Goal: Information Seeking & Learning: Check status

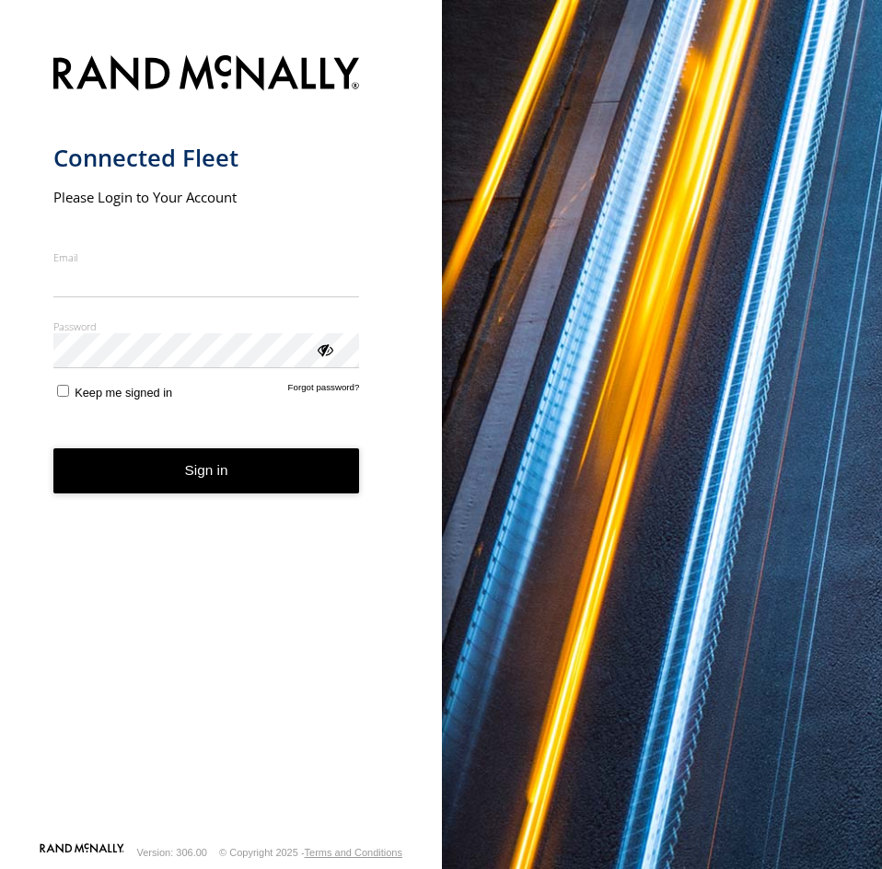
type input "**********"
click at [183, 484] on button "Sign in" at bounding box center [206, 471] width 307 height 45
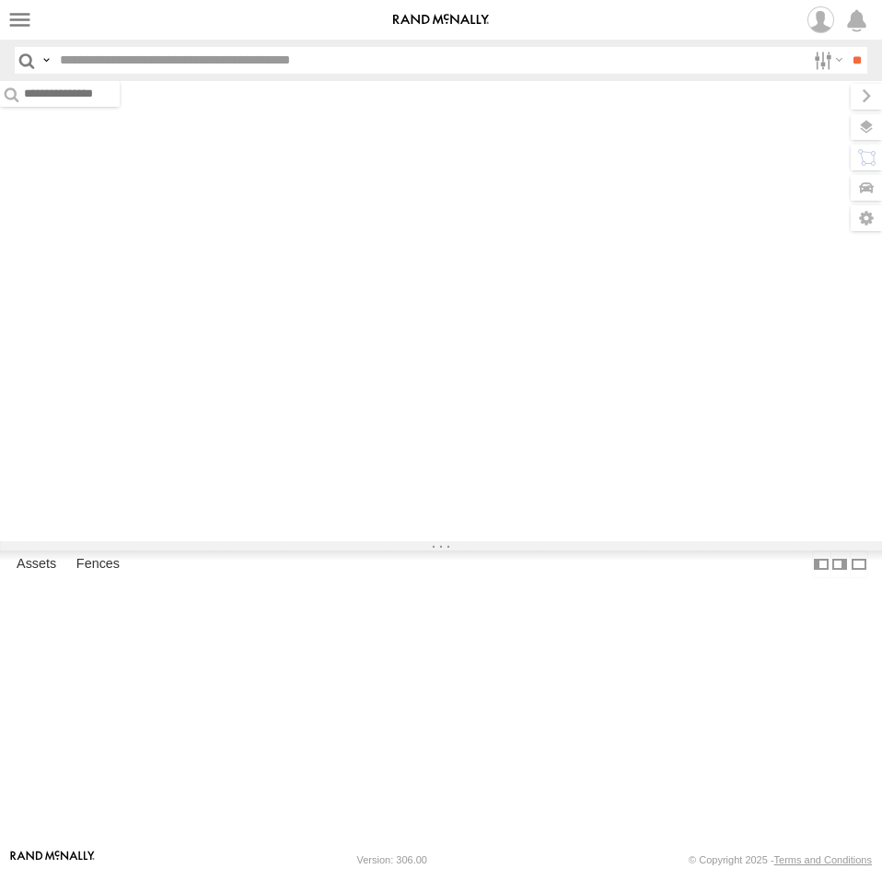
click at [98, 58] on input "text" at bounding box center [428, 60] width 753 height 27
paste input "*****"
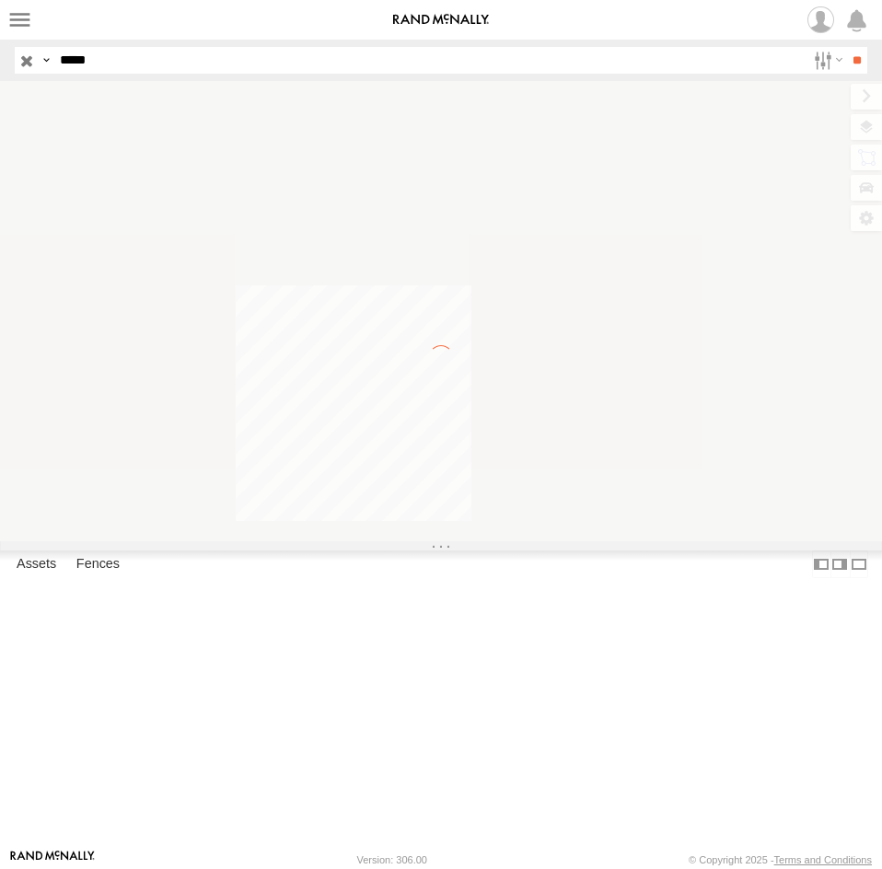
type input "*****"
click at [846, 47] on input "**" at bounding box center [856, 60] width 21 height 27
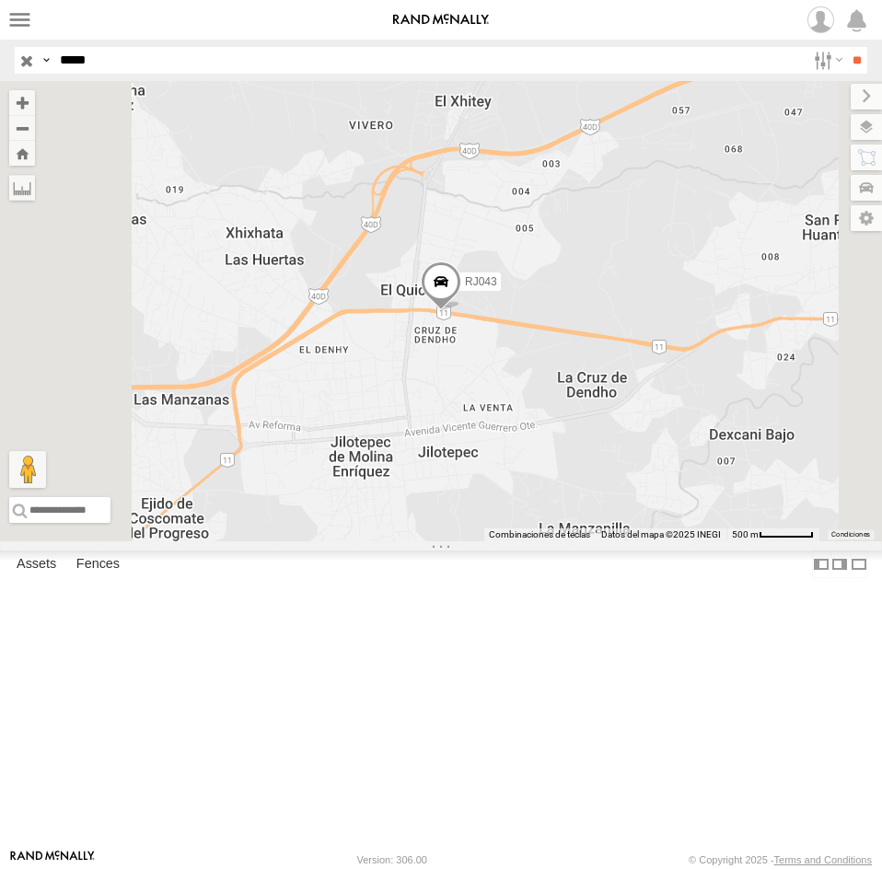
click at [0, 0] on div "RJ043" at bounding box center [0, 0] width 0 height 0
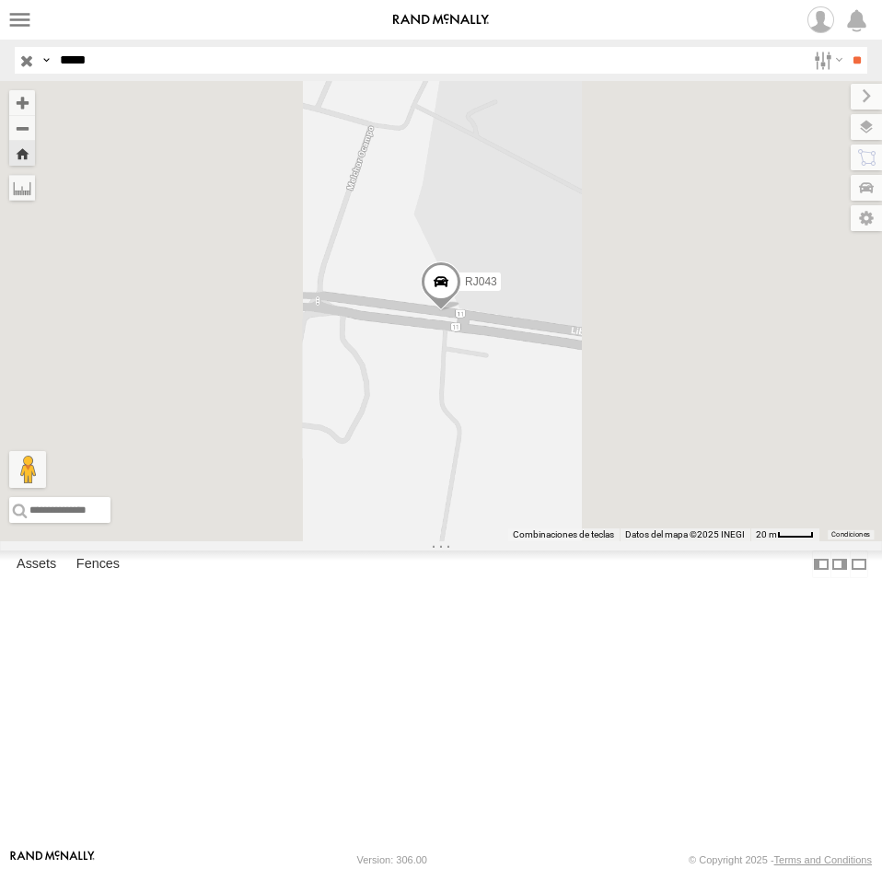
click at [461, 311] on span at bounding box center [441, 287] width 41 height 50
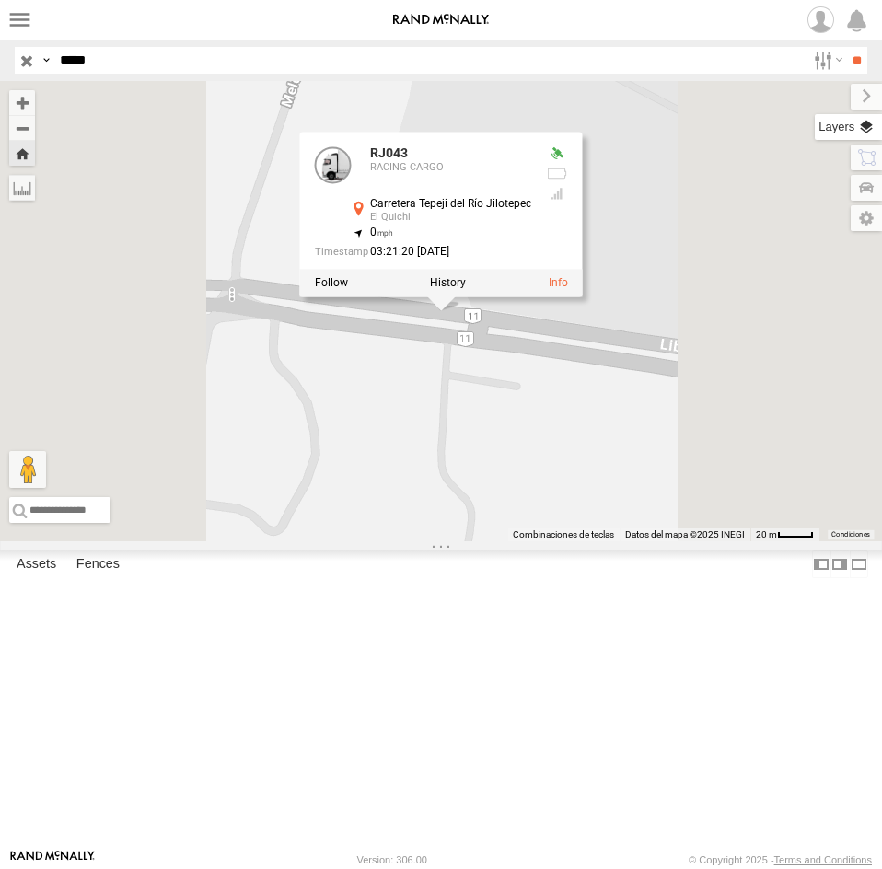
click at [862, 122] on label at bounding box center [848, 127] width 67 height 26
click at [0, 0] on span "Basemaps" at bounding box center [0, 0] width 0 height 0
click at [0, 0] on span "Satellite + Roadmap" at bounding box center [0, 0] width 0 height 0
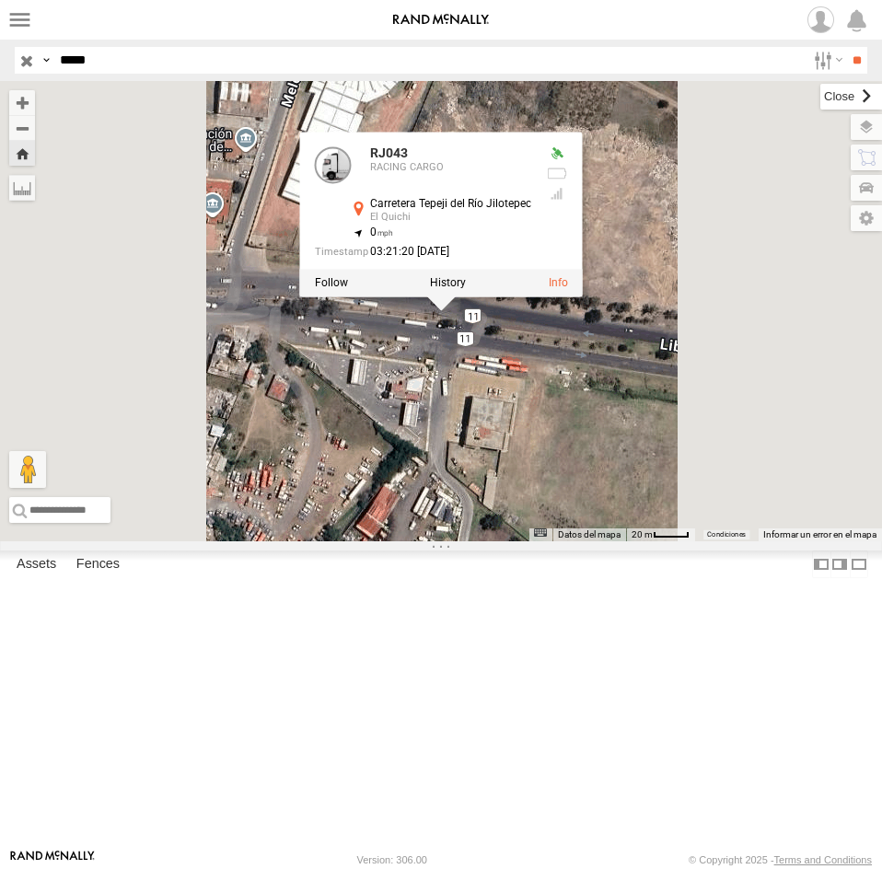
click at [821, 99] on label at bounding box center [852, 97] width 62 height 26
click at [704, 542] on div "RJ043 RJ043 RACING CARGO Carretera Tepeji del Río Jilotepec [GEOGRAPHIC_DATA] 1…" at bounding box center [441, 311] width 882 height 460
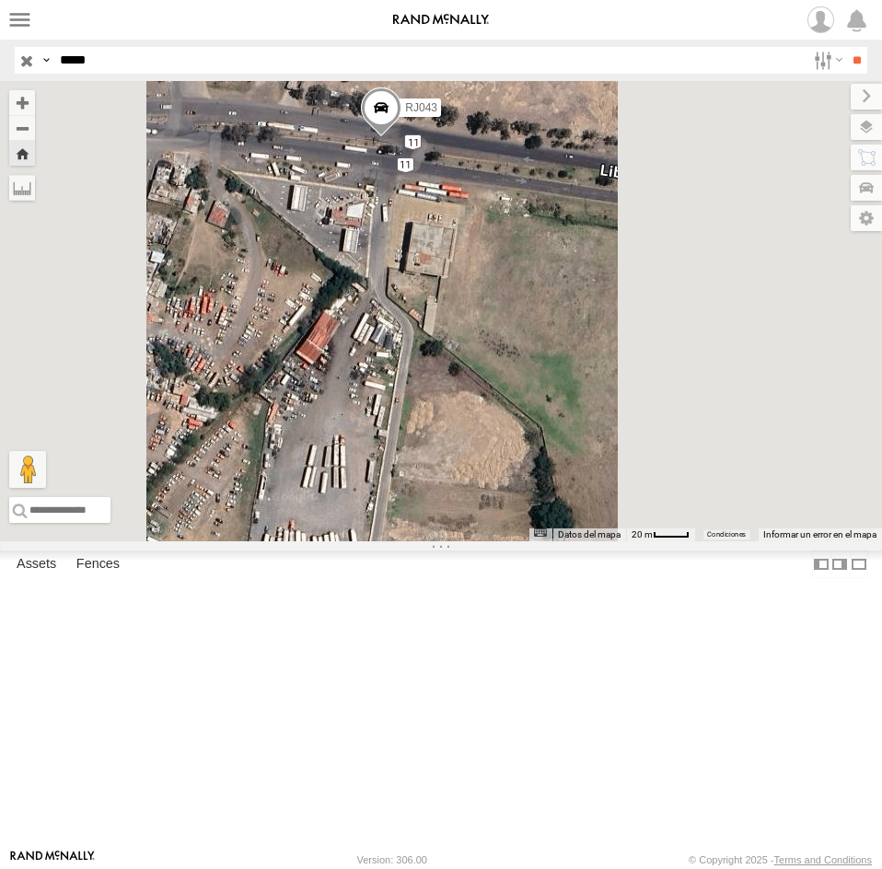
drag, startPoint x: 719, startPoint y: 586, endPoint x: 659, endPoint y: 407, distance: 188.4
click at [659, 407] on div "RJ043" at bounding box center [441, 311] width 882 height 460
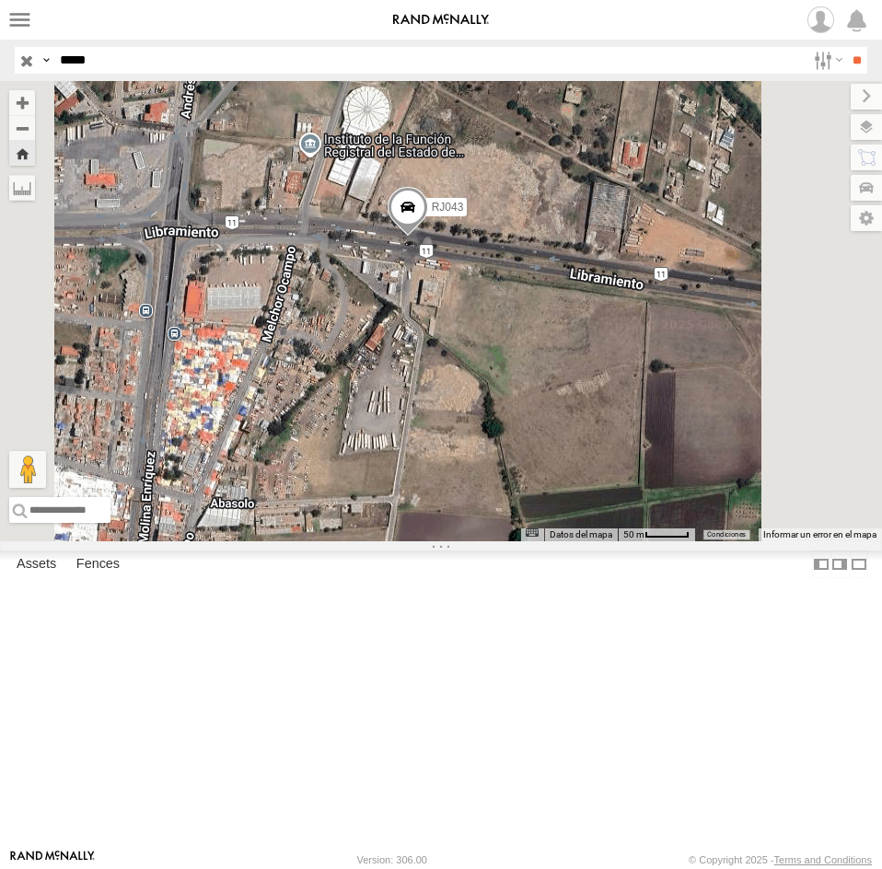
click at [428, 238] on span at bounding box center [408, 213] width 41 height 50
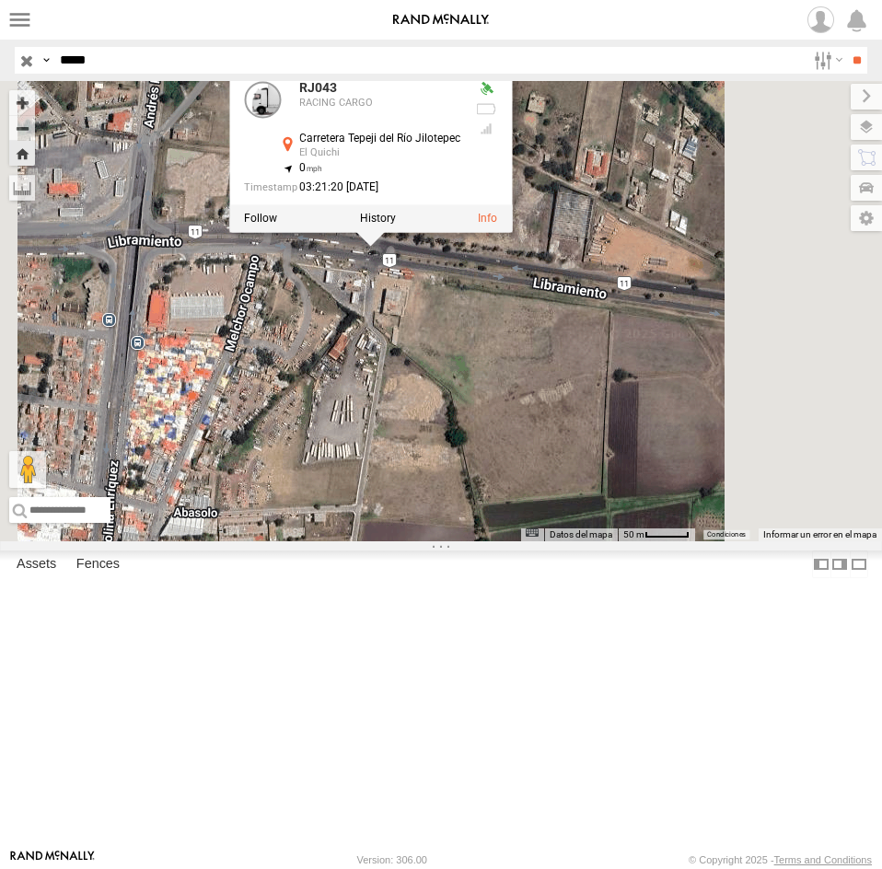
drag, startPoint x: 696, startPoint y: 481, endPoint x: 655, endPoint y: 490, distance: 42.5
click at [655, 490] on div "RJ043 RJ043 RACING CARGO Carretera Tepeji del Río Jilotepec [GEOGRAPHIC_DATA] 1…" at bounding box center [441, 311] width 882 height 460
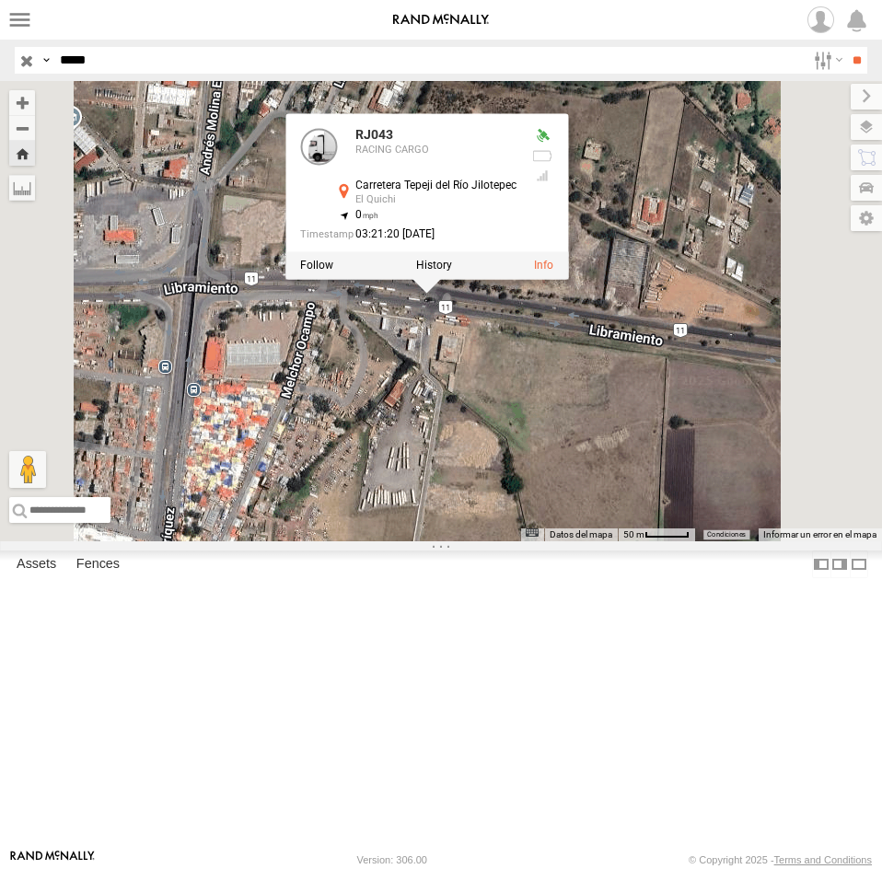
drag, startPoint x: 559, startPoint y: 479, endPoint x: 619, endPoint y: 526, distance: 76.1
click at [618, 526] on div "RJ043 RJ043 RACING CARGO Carretera Tepeji del Río Jilotepec [GEOGRAPHIC_DATA] 1…" at bounding box center [441, 311] width 882 height 460
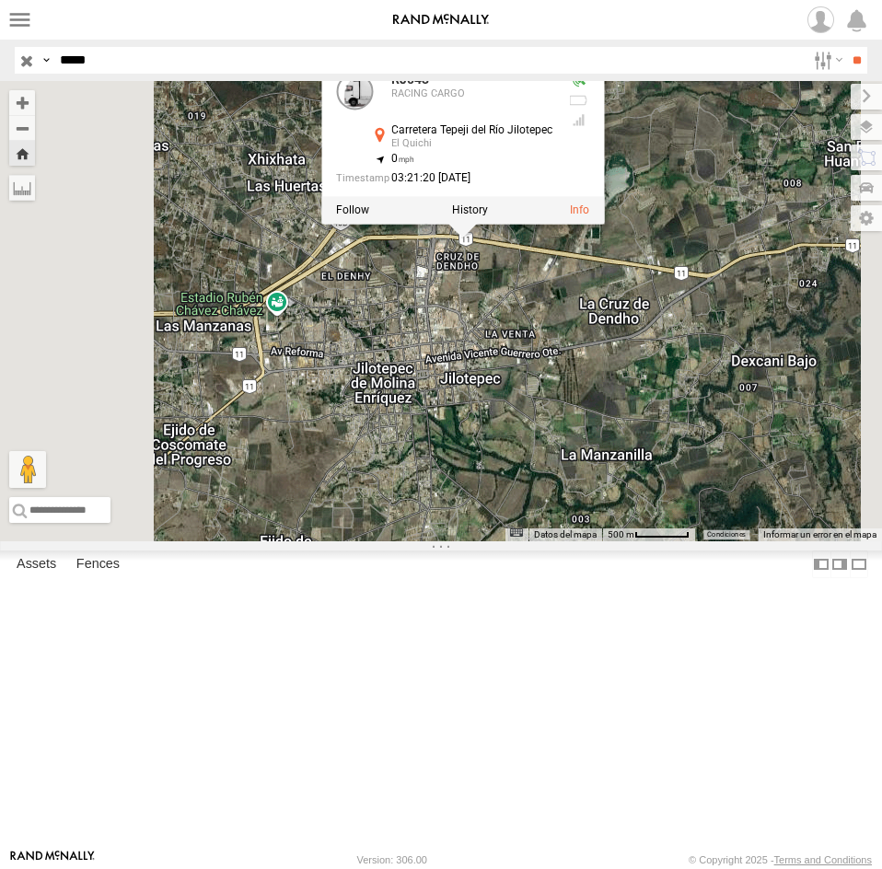
click at [709, 411] on div "RJ043 RJ043 RACING CARGO Carretera Tepeji del Río Jilotepec [GEOGRAPHIC_DATA] 1…" at bounding box center [441, 311] width 882 height 460
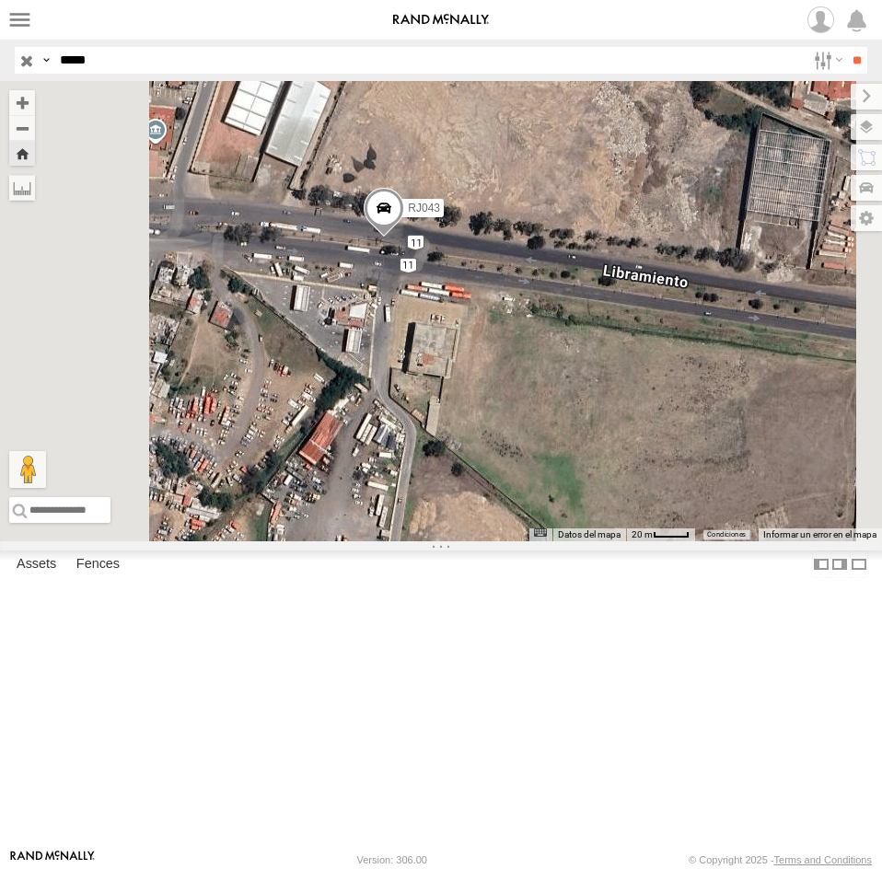
drag, startPoint x: 614, startPoint y: 434, endPoint x: 674, endPoint y: 549, distance: 129.8
click at [674, 542] on div "RJ043" at bounding box center [441, 311] width 882 height 460
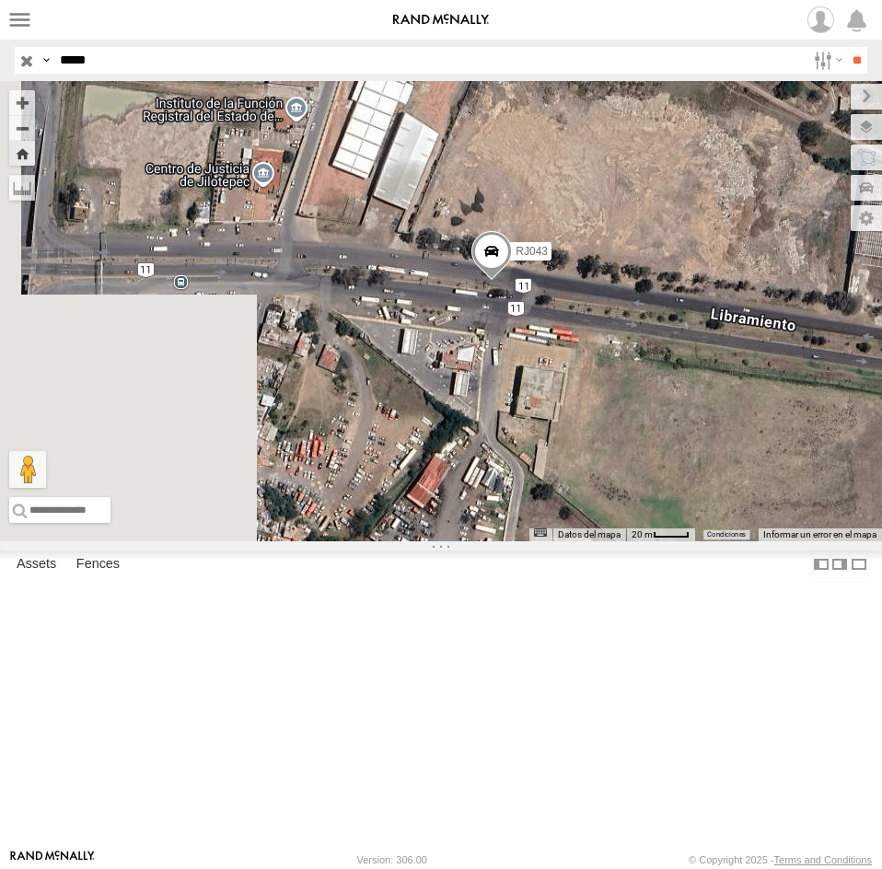
drag, startPoint x: 670, startPoint y: 662, endPoint x: 703, endPoint y: 544, distance: 122.2
click at [703, 542] on div "RJ043" at bounding box center [441, 311] width 882 height 460
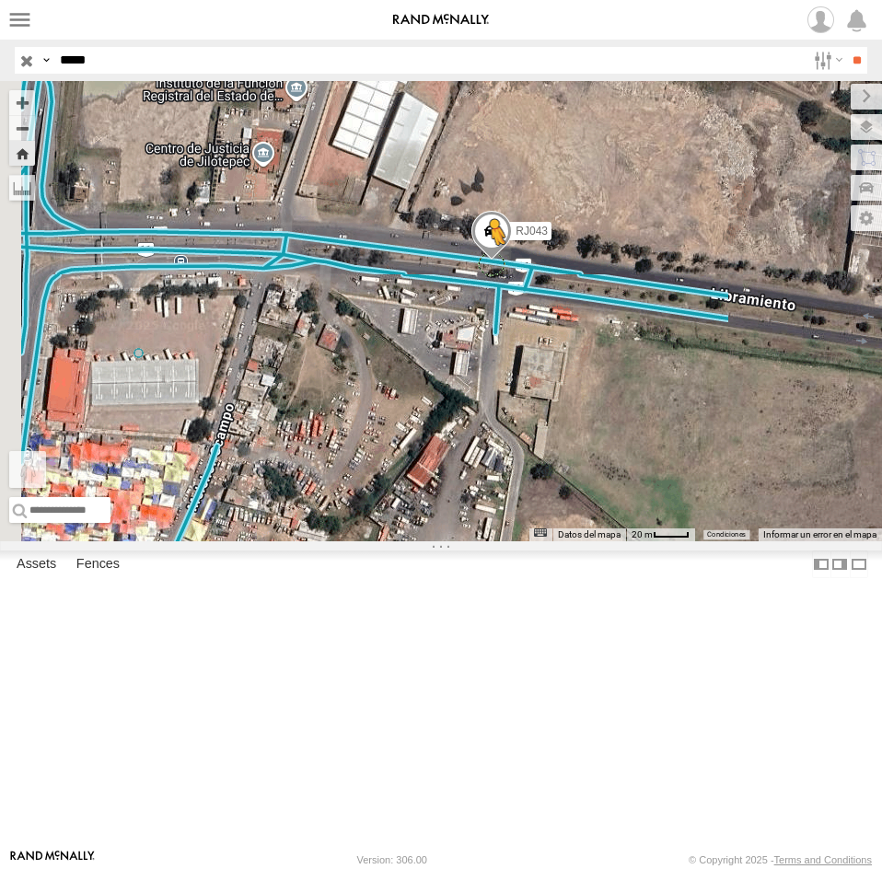
drag, startPoint x: 484, startPoint y: 775, endPoint x: 725, endPoint y: 416, distance: 432.2
click at [725, 416] on div "RJ043 Para activar la función de arrastrar con el teclado, presiona Alt + Intro…" at bounding box center [441, 311] width 882 height 460
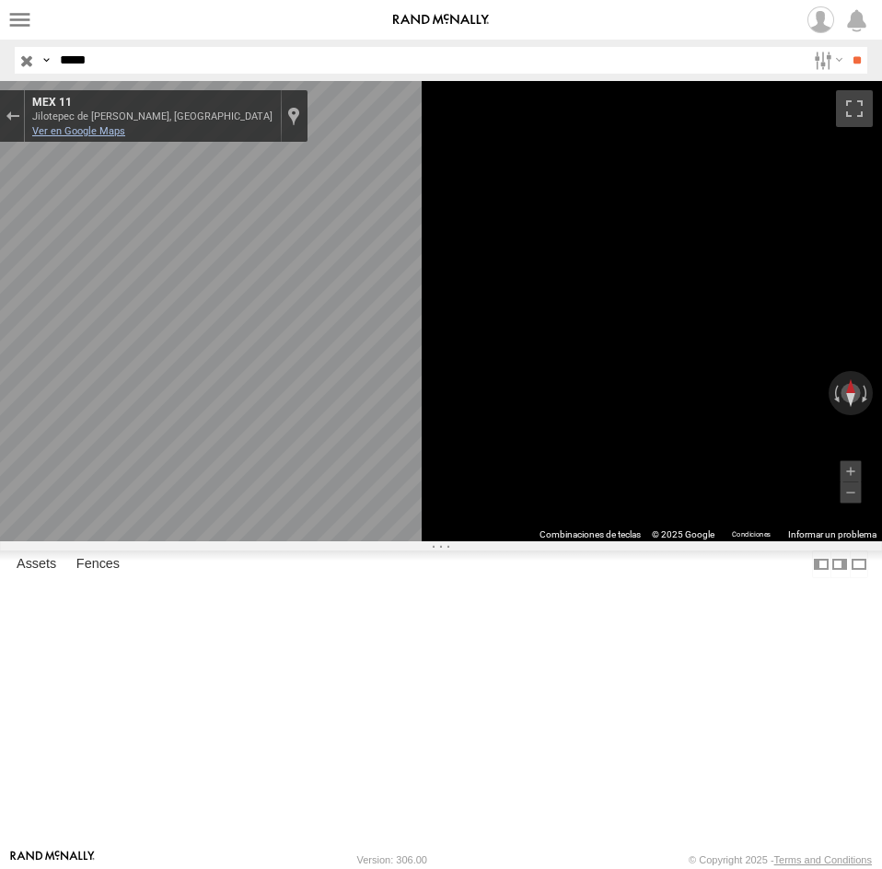
click at [125, 127] on link "Ver en Google Maps" at bounding box center [78, 131] width 93 height 12
click at [19, 114] on div "Sal de Street View" at bounding box center [13, 116] width 14 height 11
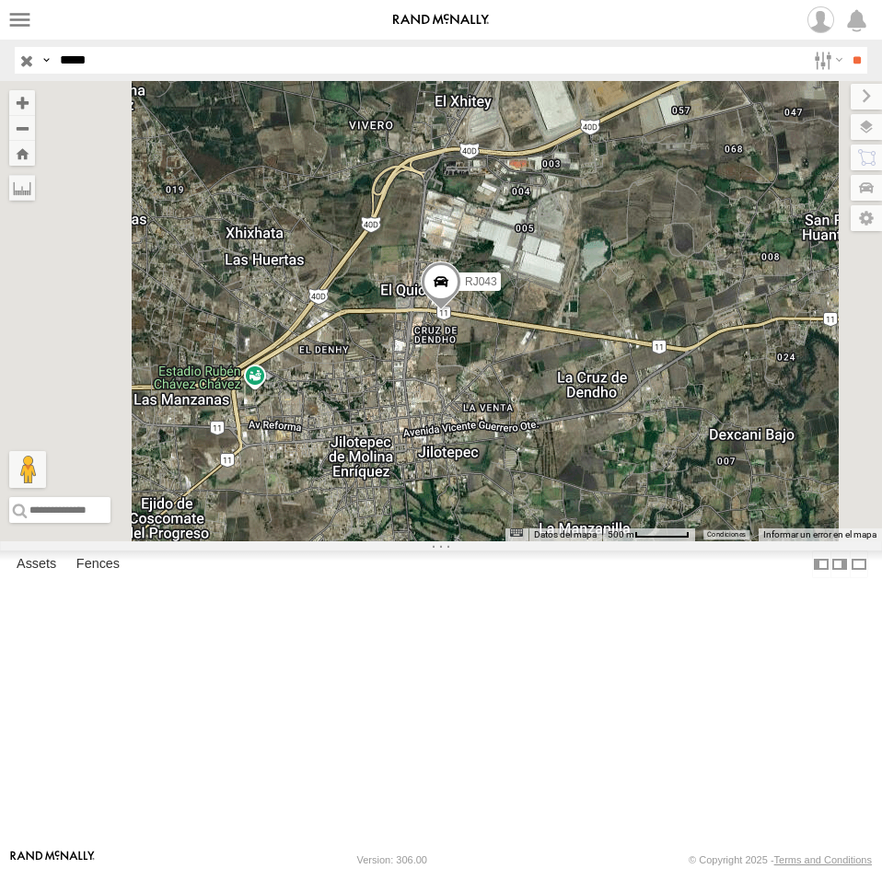
click at [461, 311] on span at bounding box center [441, 287] width 41 height 50
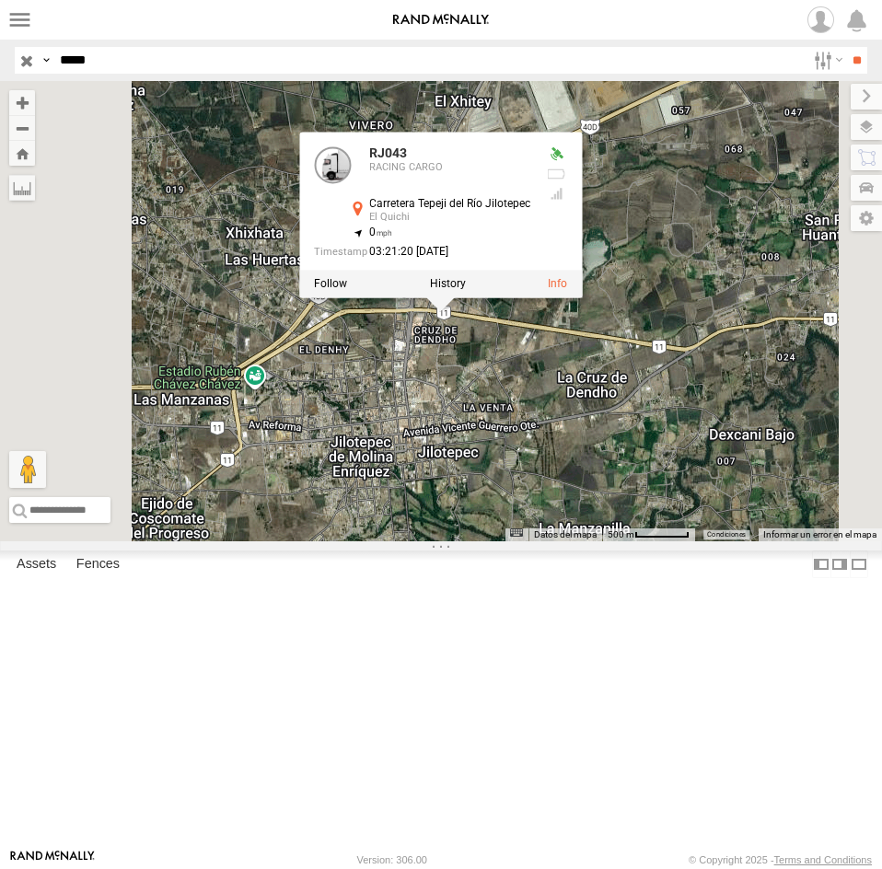
click at [719, 542] on div "RJ043 RJ043 RACING CARGO Carretera Tepeji del Río Jilotepec [GEOGRAPHIC_DATA] 1…" at bounding box center [441, 311] width 882 height 460
